Goal: Information Seeking & Learning: Check status

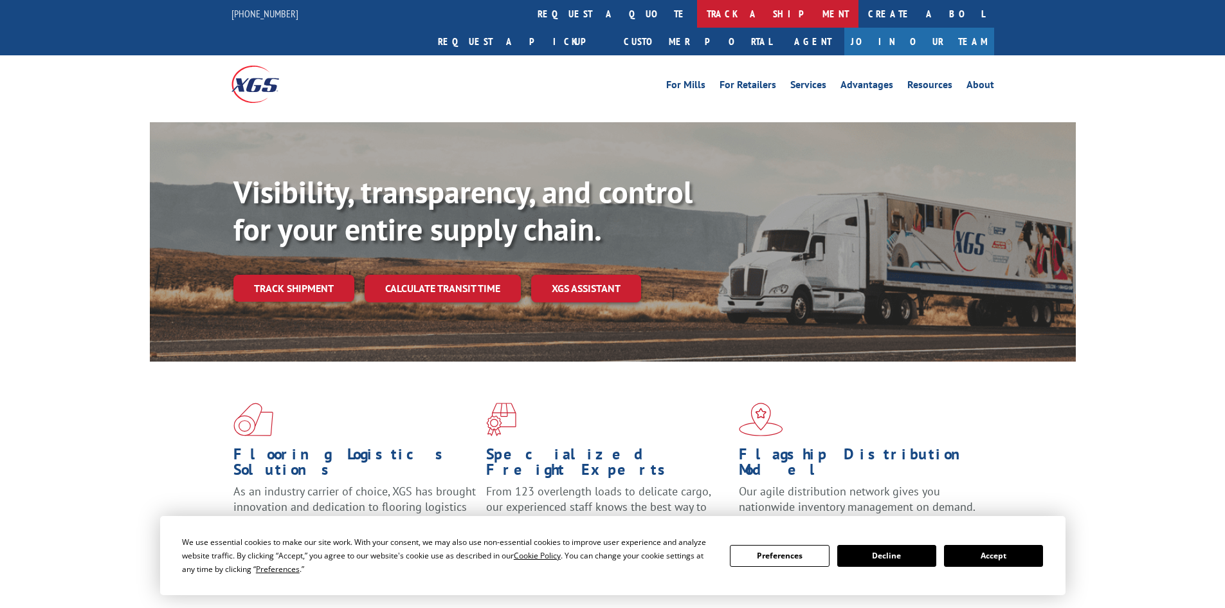
click at [697, 9] on link "track a shipment" at bounding box center [777, 14] width 161 height 28
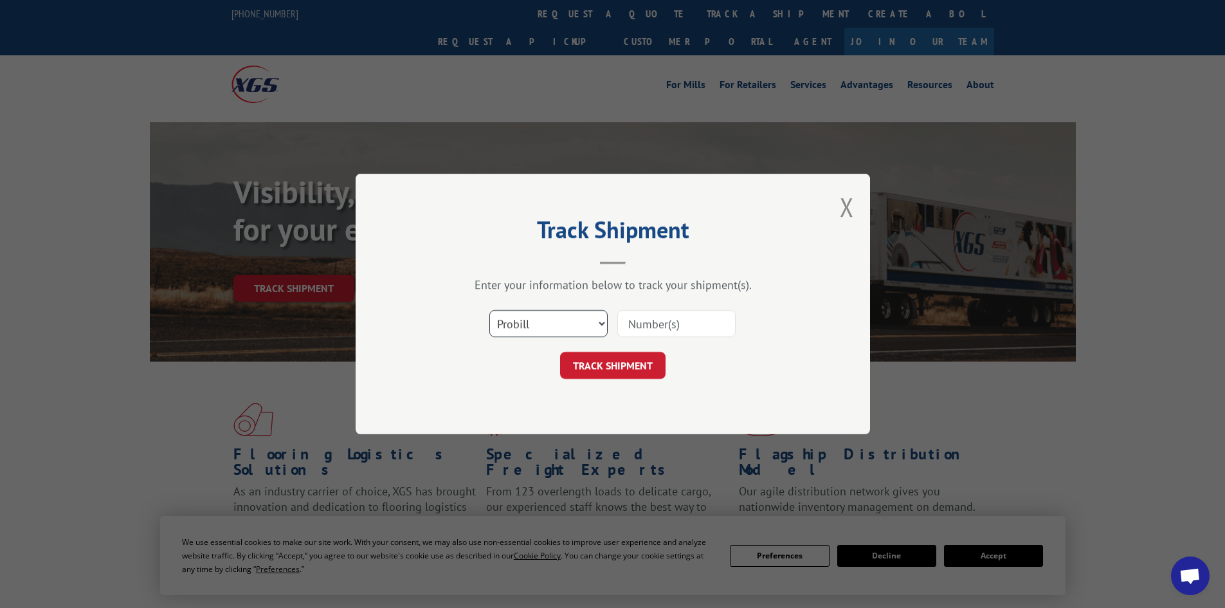
click at [520, 326] on select "Select category... Probill BOL PO" at bounding box center [548, 323] width 118 height 27
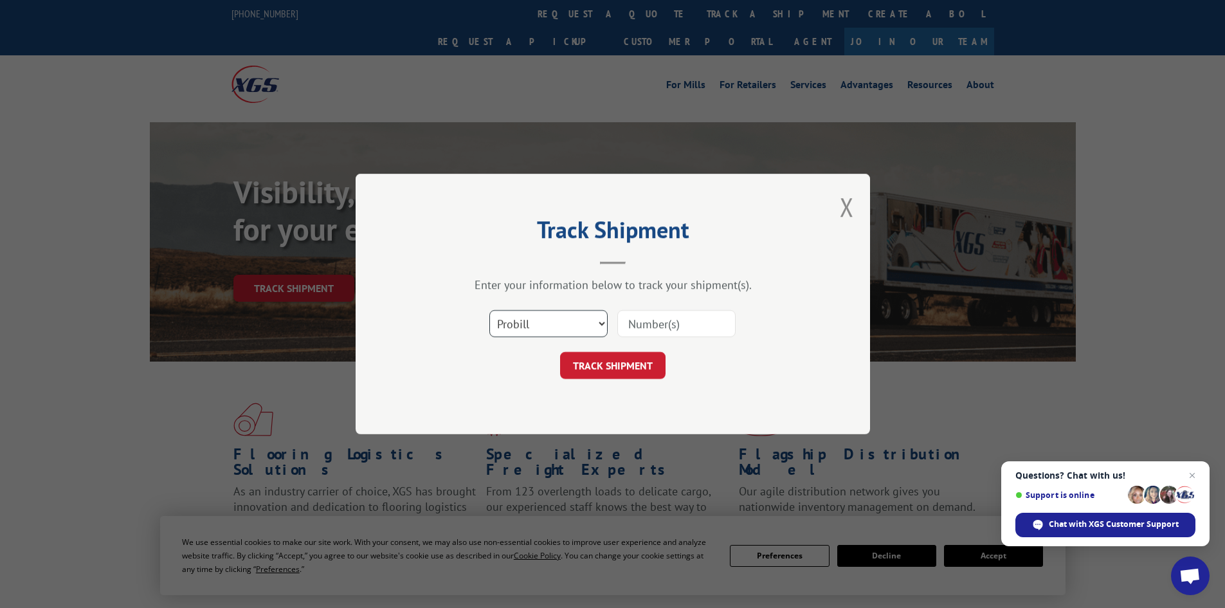
select select "bol"
click at [489, 310] on select "Select category... Probill BOL PO" at bounding box center [548, 323] width 118 height 27
click at [641, 325] on input at bounding box center [676, 323] width 118 height 27
type input "450848"
click at [560, 352] on button "TRACK SHIPMENT" at bounding box center [612, 365] width 105 height 27
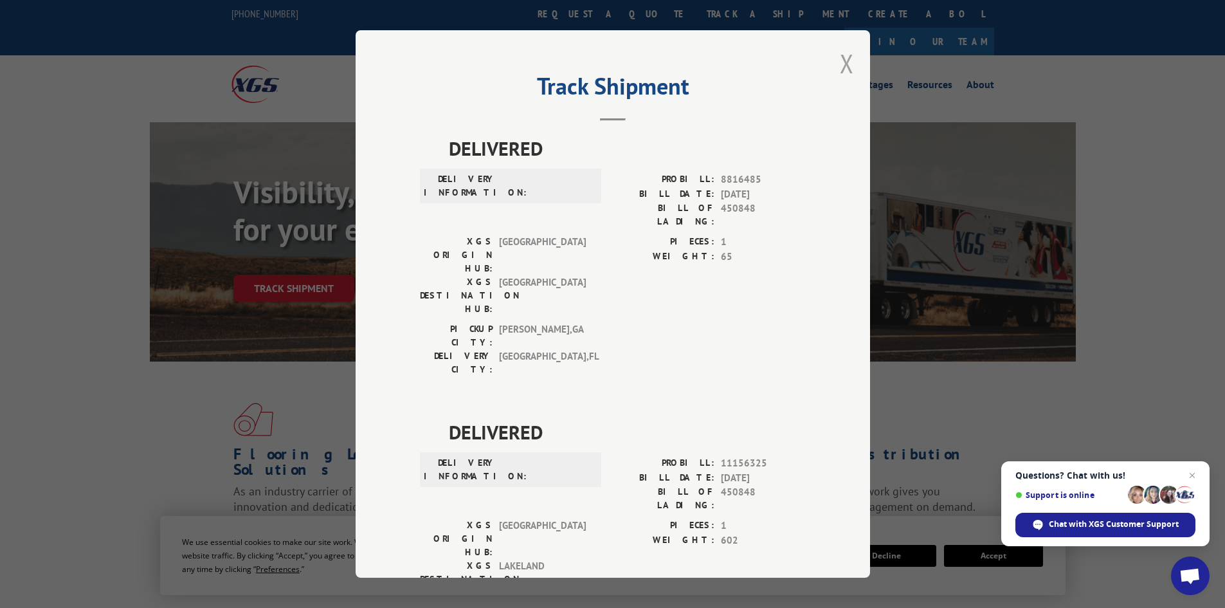
click at [842, 60] on button "Close modal" at bounding box center [847, 63] width 14 height 34
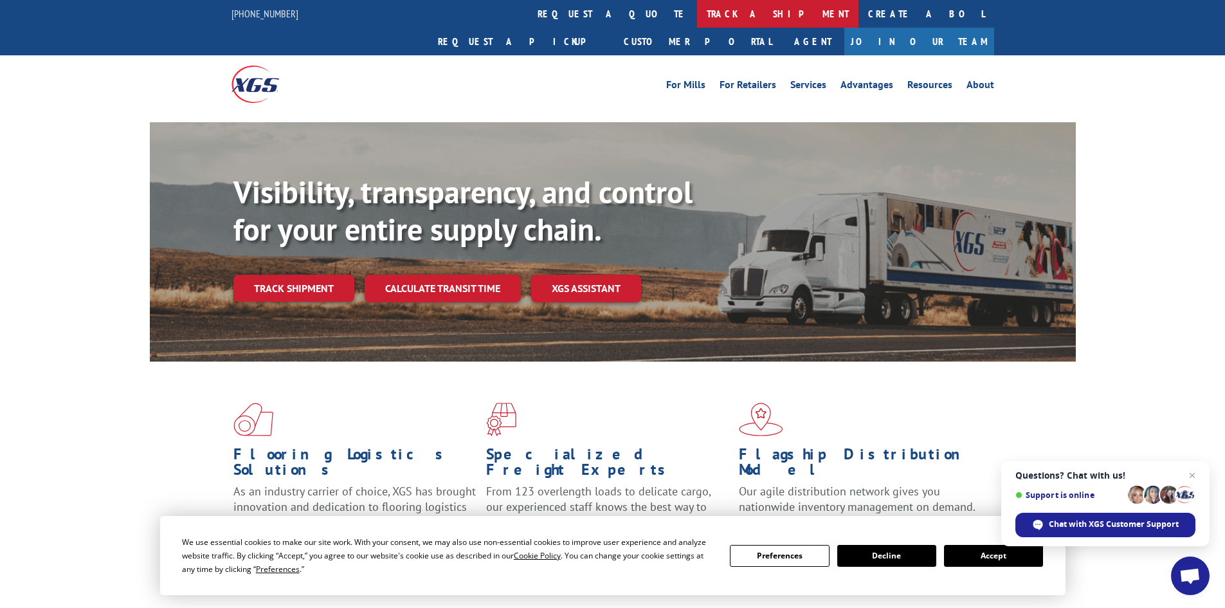
click at [697, 8] on link "track a shipment" at bounding box center [777, 14] width 161 height 28
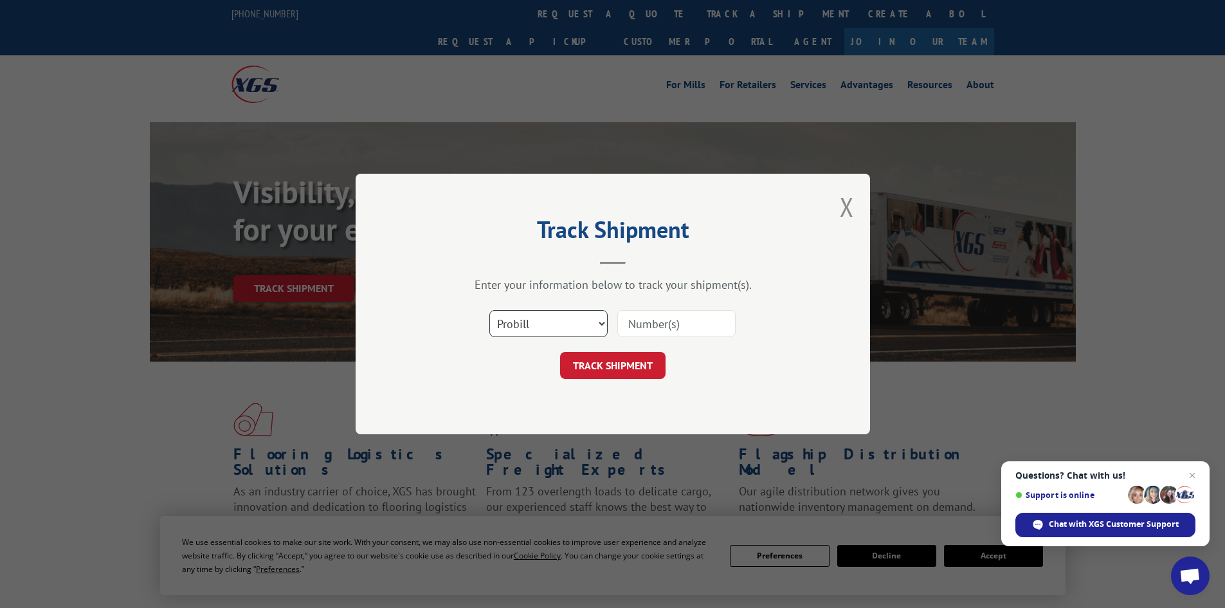
click at [535, 322] on select "Select category... Probill BOL PO" at bounding box center [548, 323] width 118 height 27
select select "bol"
click at [489, 310] on select "Select category... Probill BOL PO" at bounding box center [548, 323] width 118 height 27
click at [659, 323] on input at bounding box center [676, 323] width 118 height 27
click at [842, 206] on button "Close modal" at bounding box center [847, 207] width 14 height 34
